Goal: Book appointment/travel/reservation

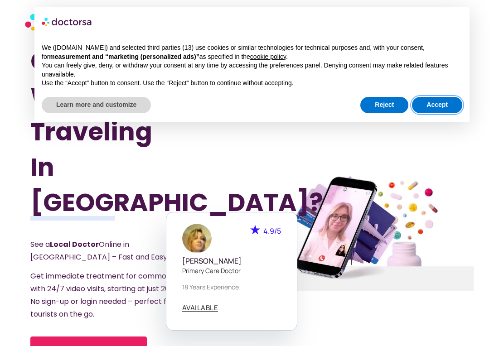
click at [448, 100] on button "Accept" at bounding box center [437, 105] width 50 height 16
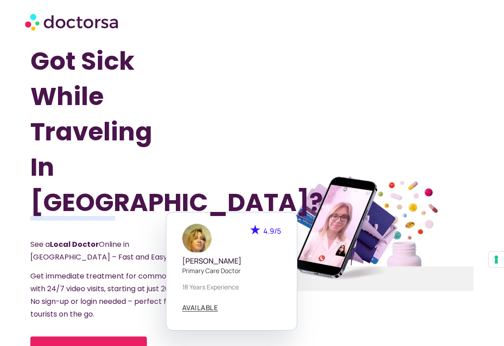
click at [335, 300] on div "4.9/5 [PERSON_NAME] Primary care doctor 18 years experience AVAILABLE" at bounding box center [362, 271] width 131 height 119
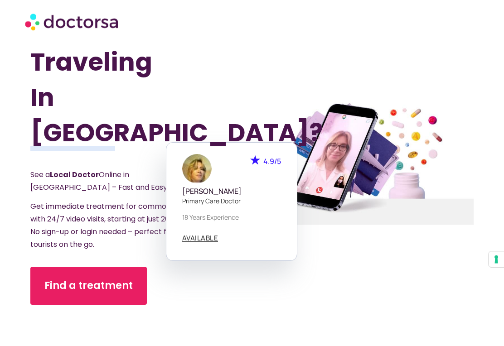
scroll to position [70, 0]
click at [76, 279] on span "Find a treatment" at bounding box center [88, 286] width 88 height 15
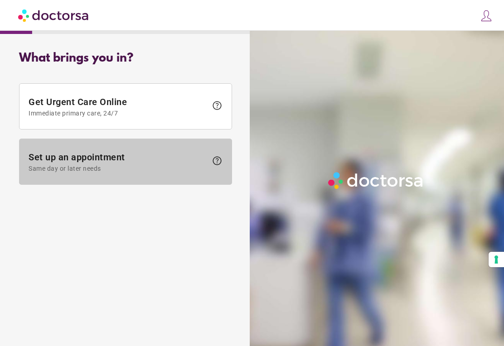
click at [157, 156] on span "Set up an appointment Same day or later needs" at bounding box center [118, 162] width 179 height 20
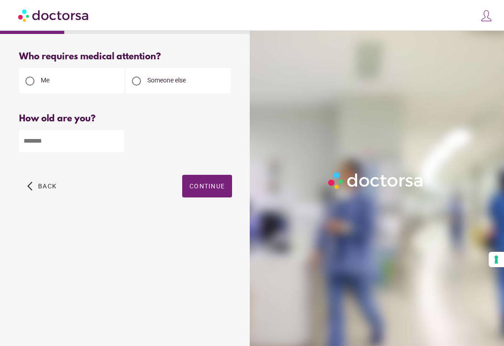
click at [136, 84] on div at bounding box center [136, 81] width 9 height 9
click at [82, 143] on input "number" at bounding box center [71, 141] width 105 height 22
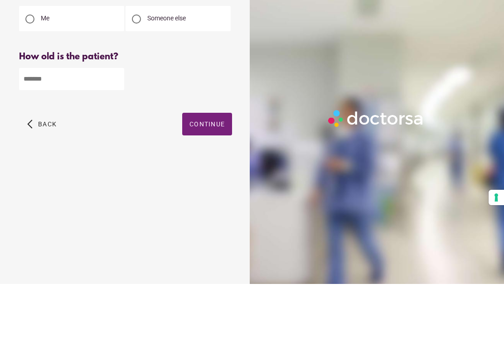
type input "**"
click at [214, 183] on span "Continue" at bounding box center [206, 186] width 35 height 7
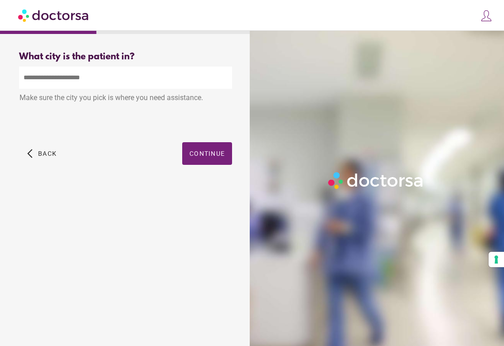
click at [123, 67] on input "text" at bounding box center [125, 78] width 213 height 22
click at [210, 142] on span "button" at bounding box center [207, 153] width 50 height 23
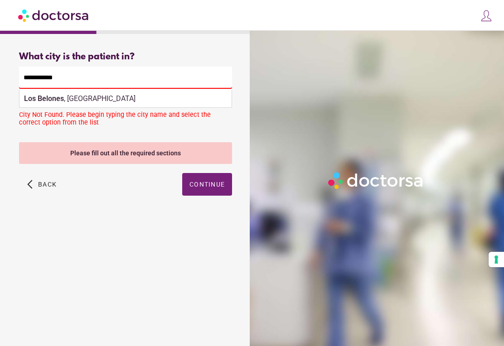
click at [85, 90] on div "Los Belones , Spain" at bounding box center [125, 99] width 212 height 18
type input "**********"
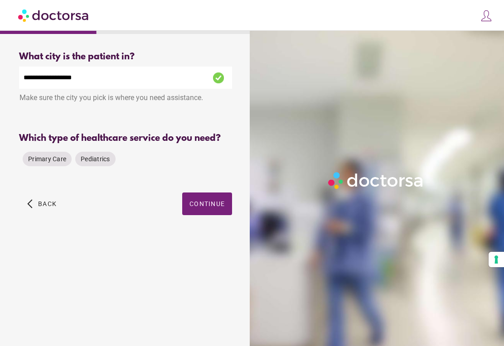
click at [44, 155] on span "Primary Care" at bounding box center [47, 158] width 38 height 7
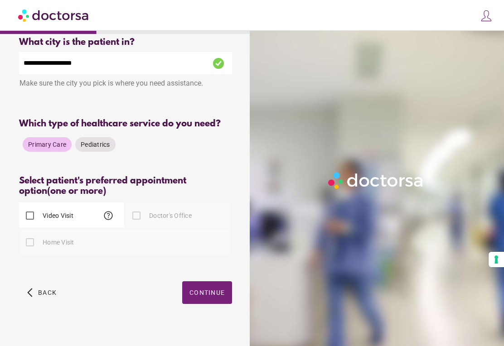
click at [136, 217] on div at bounding box center [136, 216] width 18 height 18
